Goal: Task Accomplishment & Management: Manage account settings

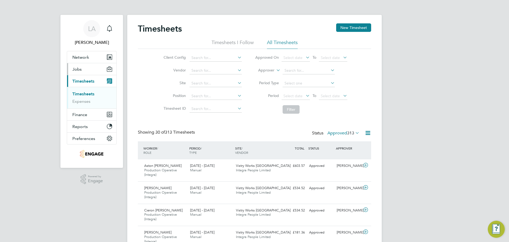
click at [84, 72] on button "Jobs" at bounding box center [91, 69] width 49 height 12
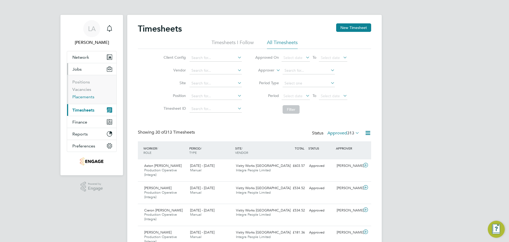
click at [80, 97] on link "Placements" at bounding box center [83, 96] width 22 height 5
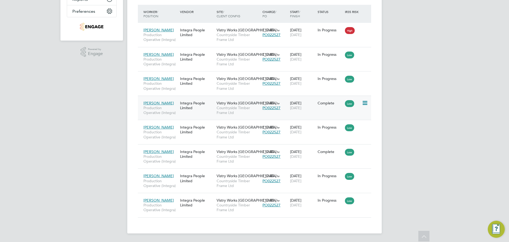
click at [364, 103] on icon at bounding box center [364, 103] width 5 height 6
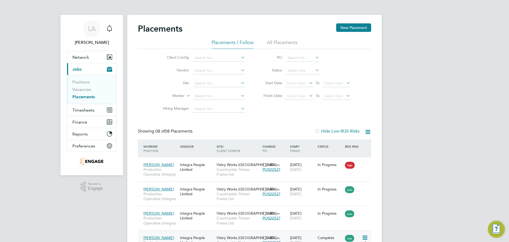
click at [79, 92] on li "Vacancies" at bounding box center [92, 90] width 40 height 7
click at [78, 89] on link "Vacancies" at bounding box center [81, 89] width 19 height 5
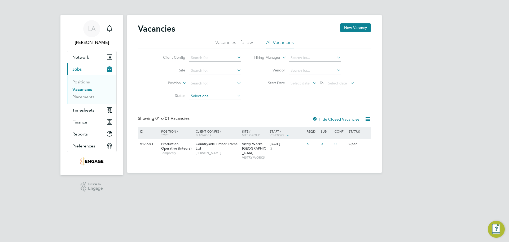
click at [219, 94] on input at bounding box center [215, 95] width 52 height 7
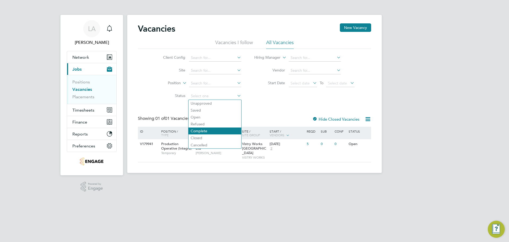
click at [215, 133] on li "Complete" at bounding box center [215, 130] width 53 height 7
type input "Complete"
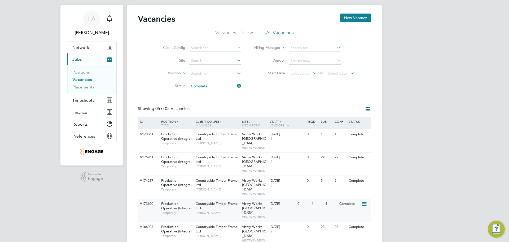
click at [362, 200] on icon at bounding box center [363, 203] width 5 height 6
click at [342, 200] on li "View Details" at bounding box center [350, 202] width 31 height 7
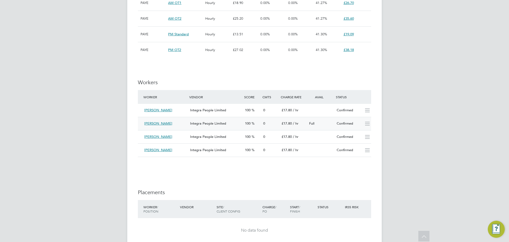
click at [365, 122] on icon at bounding box center [367, 123] width 7 height 4
click at [366, 124] on icon at bounding box center [367, 123] width 7 height 4
click at [366, 126] on icon at bounding box center [367, 123] width 7 height 4
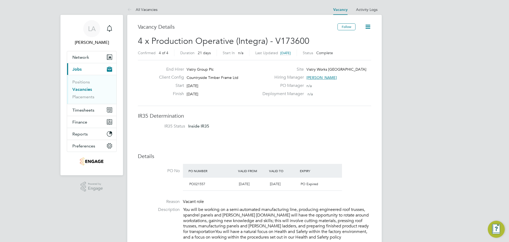
click at [366, 28] on icon at bounding box center [368, 26] width 7 height 7
click at [234, 68] on div "End Hirer Vistry Group Plc" at bounding box center [207, 71] width 104 height 8
click at [86, 96] on link "Placements" at bounding box center [83, 96] width 22 height 5
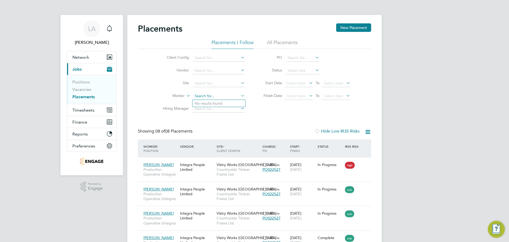
click at [230, 94] on input at bounding box center [219, 95] width 52 height 7
click at [235, 98] on input at bounding box center [219, 95] width 52 height 7
click at [240, 96] on icon at bounding box center [240, 95] width 0 height 7
click at [271, 108] on div "Client Config Vendor Site Worker Hiring Manager PO Status Start Date Select dat…" at bounding box center [254, 82] width 233 height 66
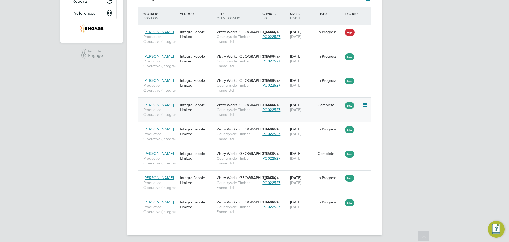
click at [344, 111] on div "[PERSON_NAME] Production Operative (Integra) Integra People Limited Vistry Work…" at bounding box center [254, 109] width 233 height 24
click at [215, 107] on div "Integra People Limited" at bounding box center [197, 107] width 37 height 15
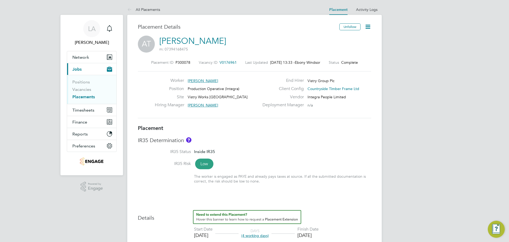
click at [369, 27] on icon at bounding box center [368, 26] width 7 height 7
click at [355, 36] on li "Edit Placement e" at bounding box center [350, 39] width 39 height 7
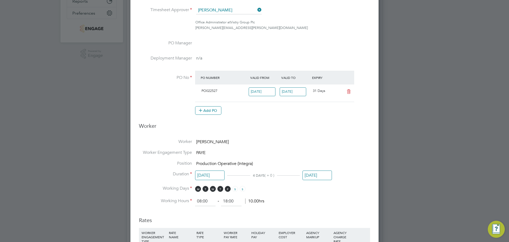
click at [318, 172] on input "[DATE]" at bounding box center [317, 175] width 29 height 10
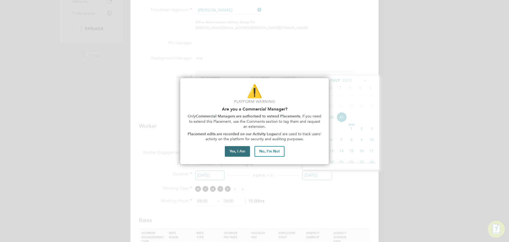
click at [237, 150] on button "Yes, I Am" at bounding box center [237, 151] width 25 height 11
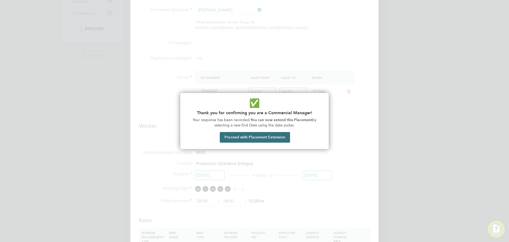
click at [240, 141] on button "Proceed with Placement Extension" at bounding box center [255, 137] width 70 height 11
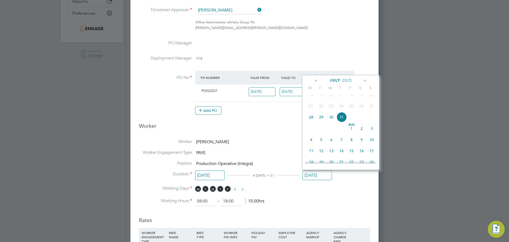
click at [310, 120] on span "28" at bounding box center [311, 117] width 10 height 10
type input "[DATE]"
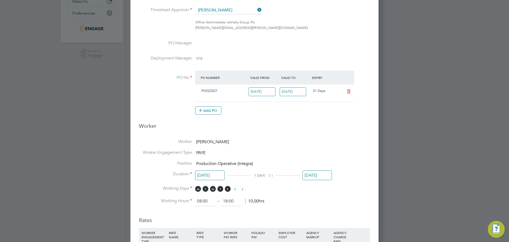
click at [320, 173] on input "[DATE]" at bounding box center [317, 175] width 29 height 10
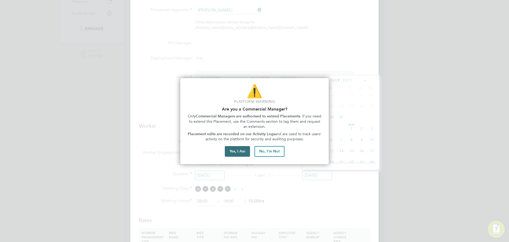
click at [238, 151] on button "Yes, I Am" at bounding box center [237, 151] width 25 height 11
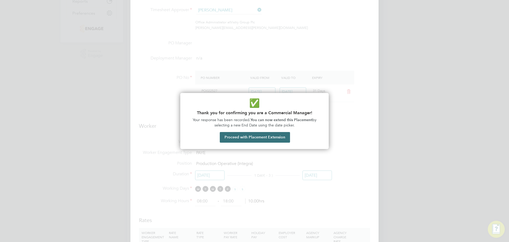
click at [247, 139] on button "Proceed with Placement Extension" at bounding box center [255, 137] width 70 height 11
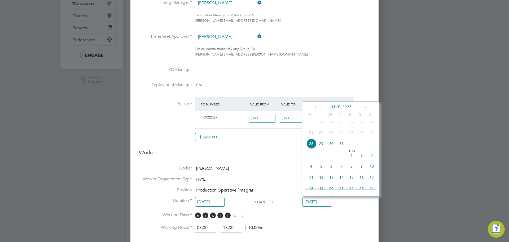
click at [310, 148] on span "28" at bounding box center [311, 143] width 10 height 10
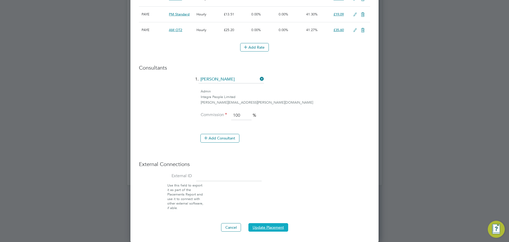
click at [275, 223] on button "Update Placement" at bounding box center [268, 227] width 40 height 8
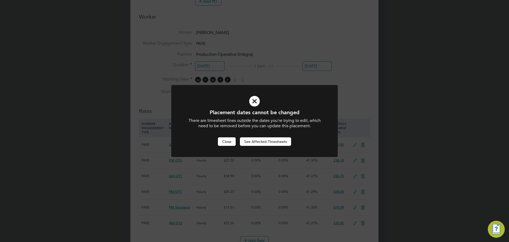
click at [223, 144] on button "Close" at bounding box center [227, 141] width 18 height 8
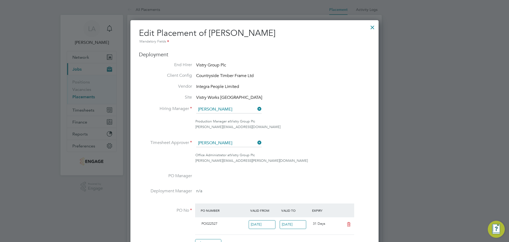
click at [374, 28] on div at bounding box center [373, 26] width 10 height 10
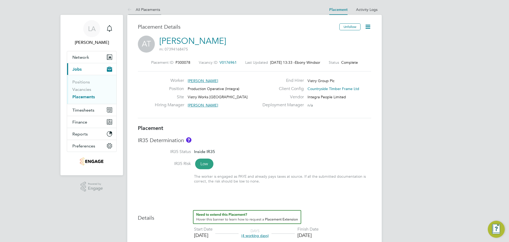
click at [128, 11] on icon at bounding box center [130, 10] width 7 height 7
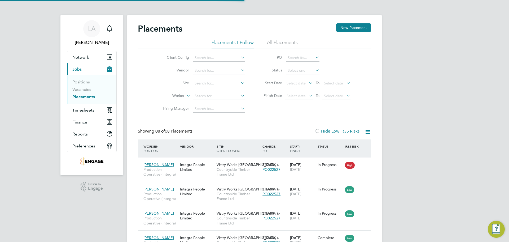
scroll to position [20, 46]
